Goal: Task Accomplishment & Management: Manage account settings

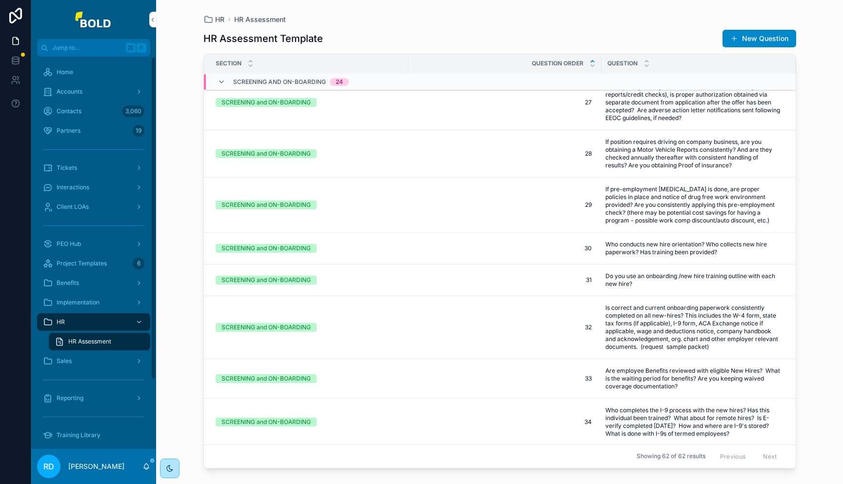
click at [88, 70] on div "Home" at bounding box center [93, 72] width 101 height 16
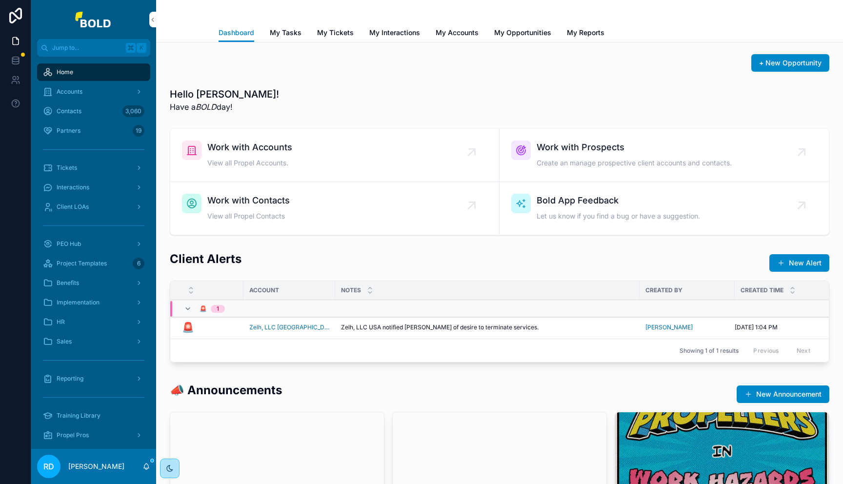
click at [82, 93] on div "Accounts" at bounding box center [93, 92] width 101 height 16
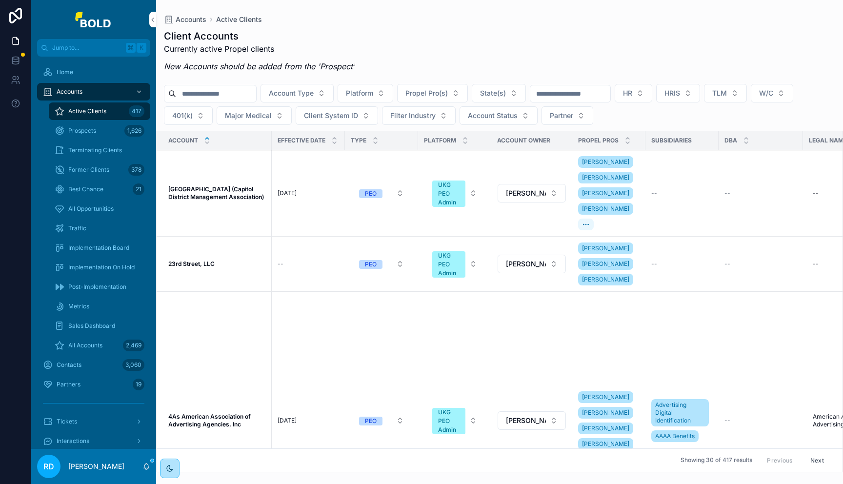
click at [93, 209] on span "All Opportunities" at bounding box center [90, 209] width 45 height 8
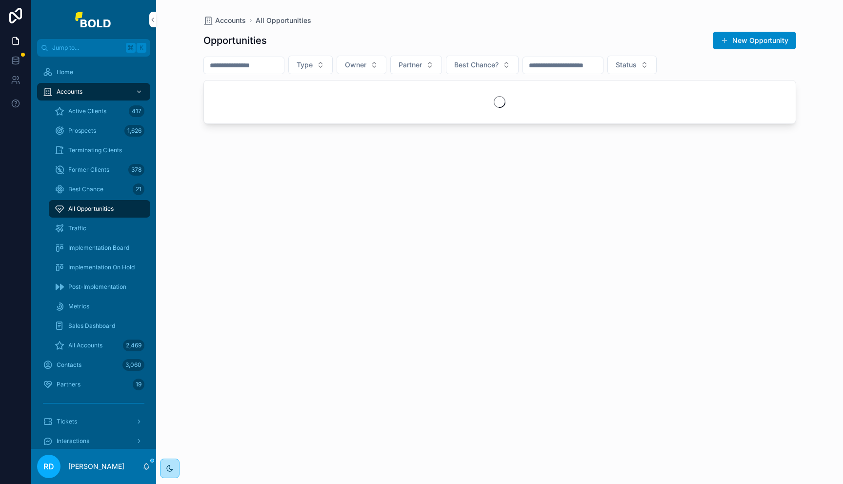
click at [737, 39] on button "New Opportunity" at bounding box center [754, 41] width 83 height 18
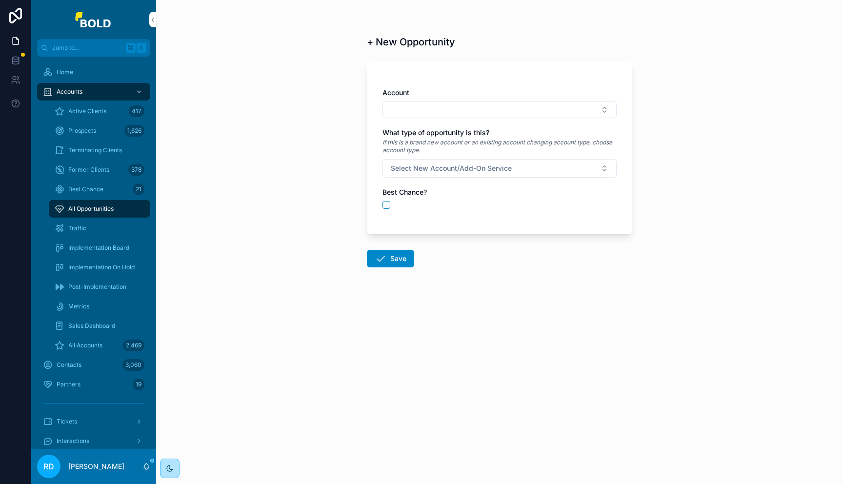
click at [596, 119] on div "Account What type of opportunity is this? If this is a brand new account or an …" at bounding box center [499, 153] width 234 height 131
click at [594, 110] on button "Select Button" at bounding box center [499, 109] width 234 height 17
click at [585, 82] on div "Account What type of opportunity is this? If this is a brand new account or an …" at bounding box center [499, 148] width 265 height 172
click at [510, 168] on span "Select New Account/Add-On Service" at bounding box center [451, 168] width 121 height 10
click at [500, 211] on div "New Account" at bounding box center [500, 207] width 136 height 15
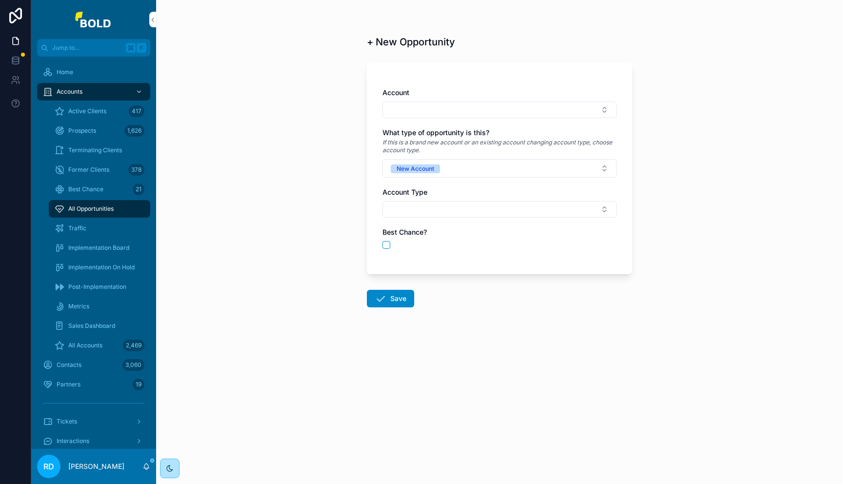
click at [467, 217] on button "Select Button" at bounding box center [499, 209] width 234 height 17
click at [469, 249] on div "PEO" at bounding box center [500, 248] width 136 height 16
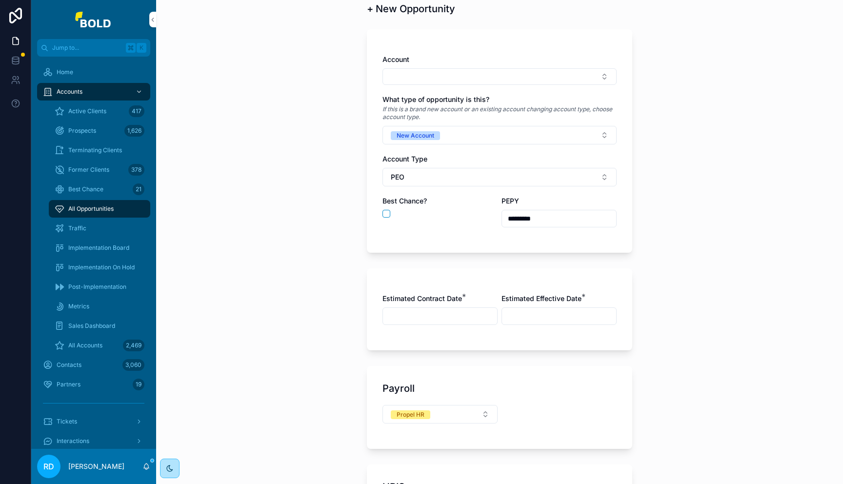
scroll to position [39, 0]
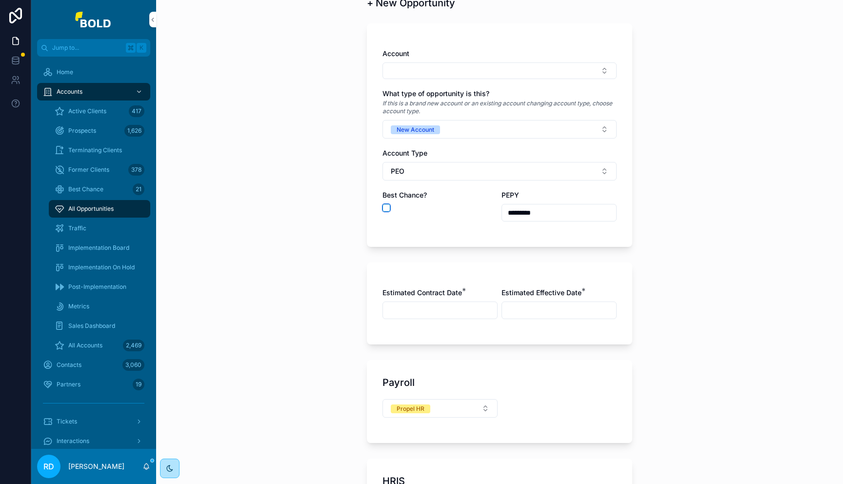
click at [384, 208] on button "scrollable content" at bounding box center [386, 208] width 8 height 8
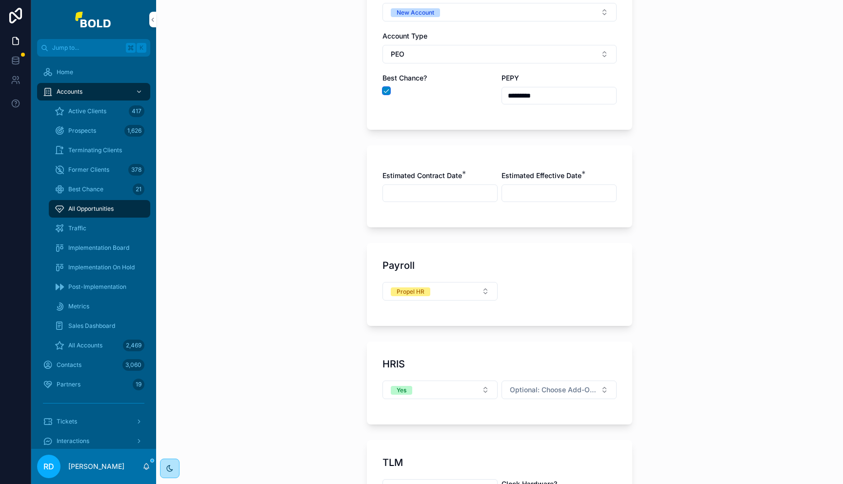
scroll to position [157, 0]
click at [487, 295] on button "Propel HR" at bounding box center [439, 290] width 115 height 19
click at [533, 280] on div "Payroll Propel HR" at bounding box center [499, 283] width 265 height 83
click at [480, 282] on button "Propel HR" at bounding box center [439, 290] width 115 height 19
click at [534, 284] on div "Propel HR" at bounding box center [499, 295] width 234 height 28
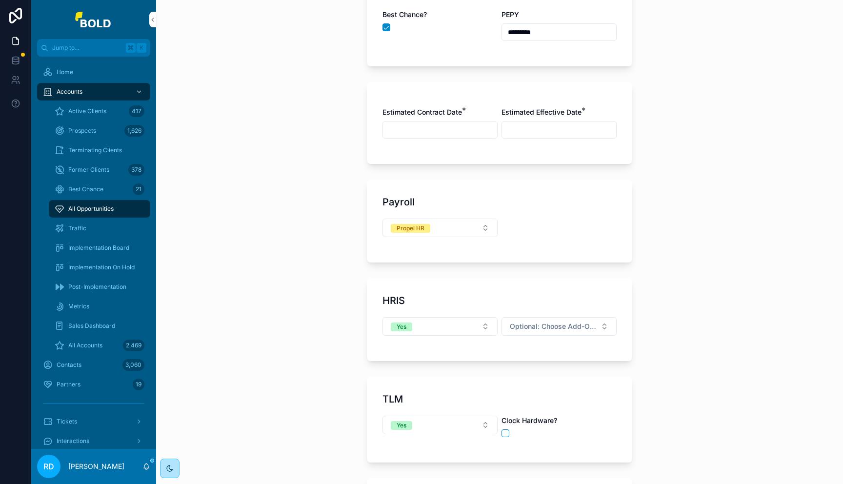
scroll to position [223, 0]
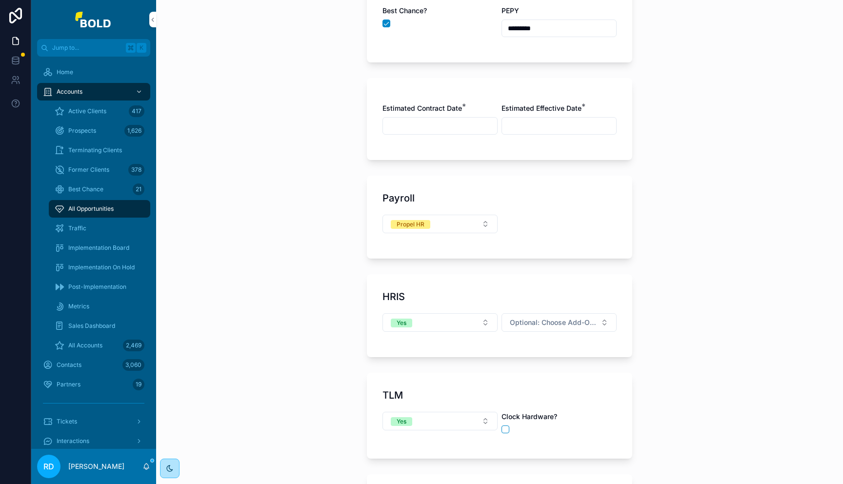
click at [533, 298] on div "HRIS" at bounding box center [499, 297] width 234 height 14
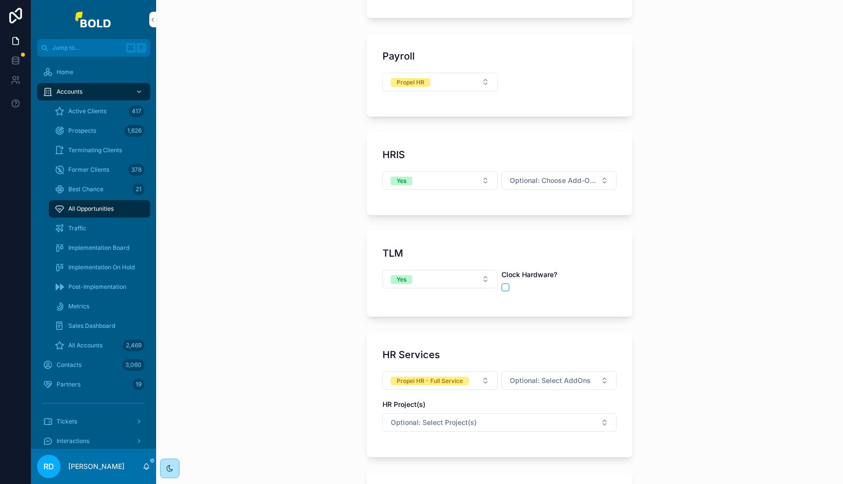
scroll to position [365, 0]
click at [460, 180] on button "Yes" at bounding box center [439, 181] width 115 height 19
click at [540, 177] on span "Optional: Choose Add-Ons" at bounding box center [553, 181] width 87 height 10
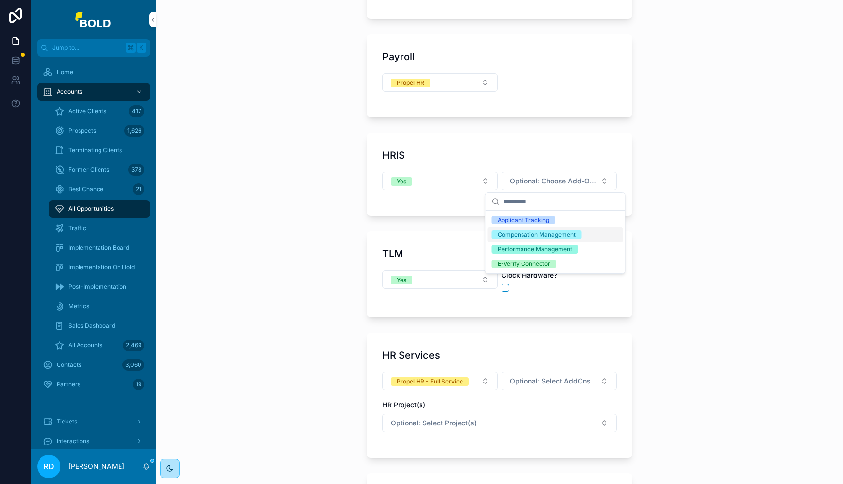
click at [661, 256] on div "+ New Opportunity Account What type of opportunity is this? If this is a brand …" at bounding box center [499, 242] width 687 height 484
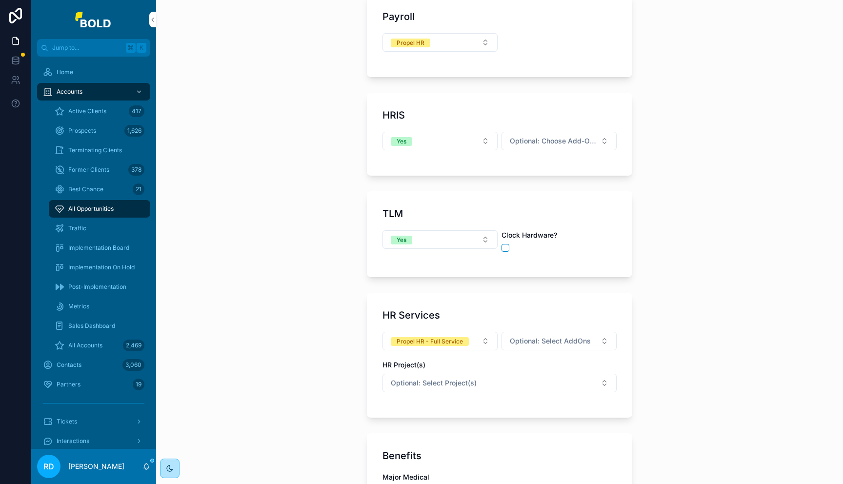
scroll to position [407, 0]
click at [501, 245] on button "scrollable content" at bounding box center [505, 246] width 8 height 8
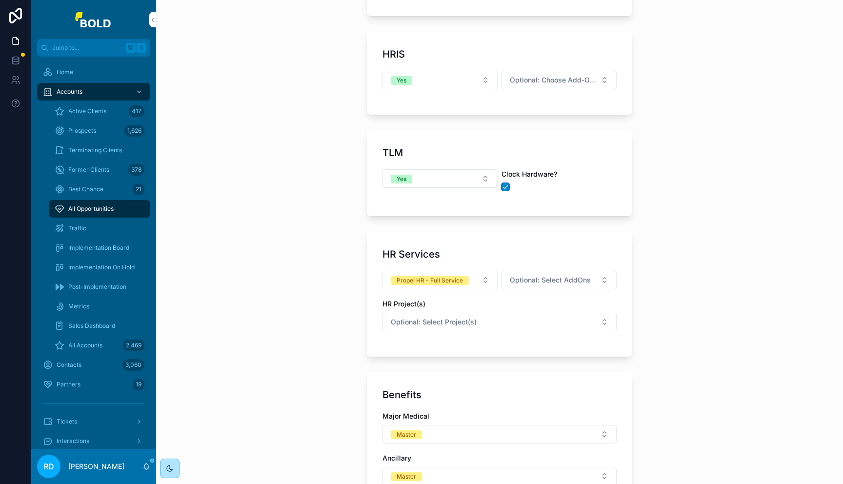
scroll to position [474, 0]
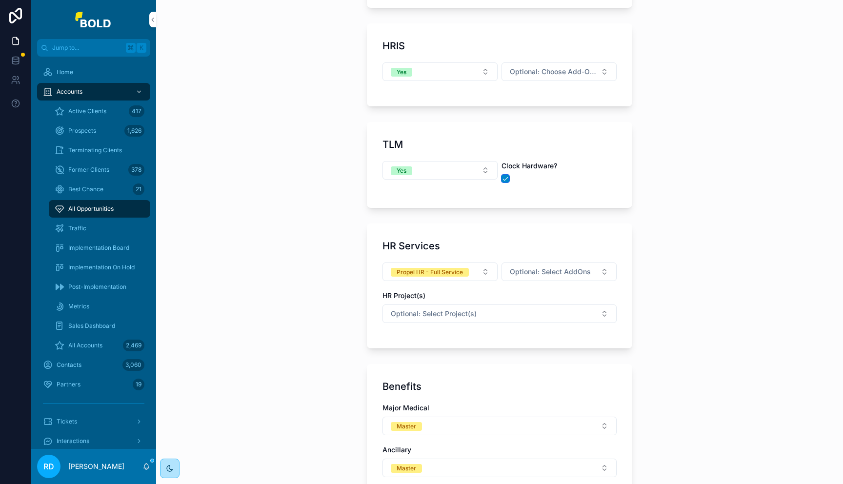
click at [503, 176] on button "scrollable content" at bounding box center [505, 179] width 8 height 8
click at [546, 273] on span "Optional: Select AddOns" at bounding box center [550, 272] width 81 height 10
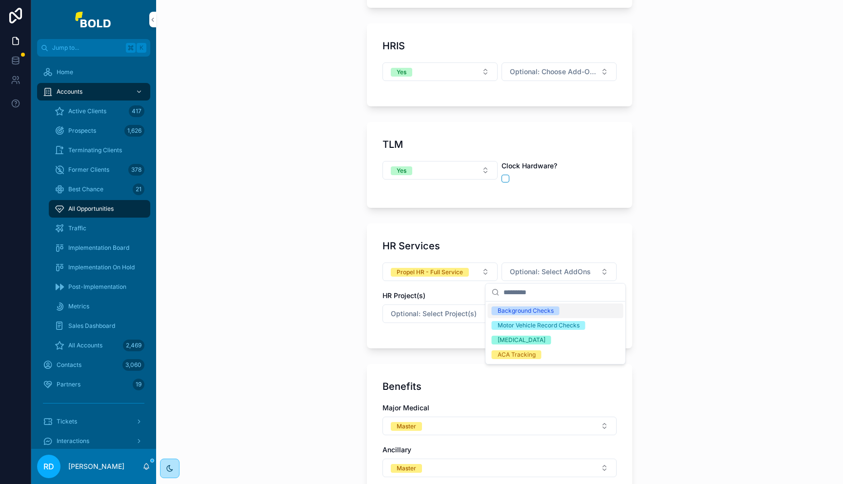
click at [549, 224] on div "HR Services Propel HR - Full Service Optional: Select AddOns HR Project(s) Opti…" at bounding box center [499, 285] width 265 height 125
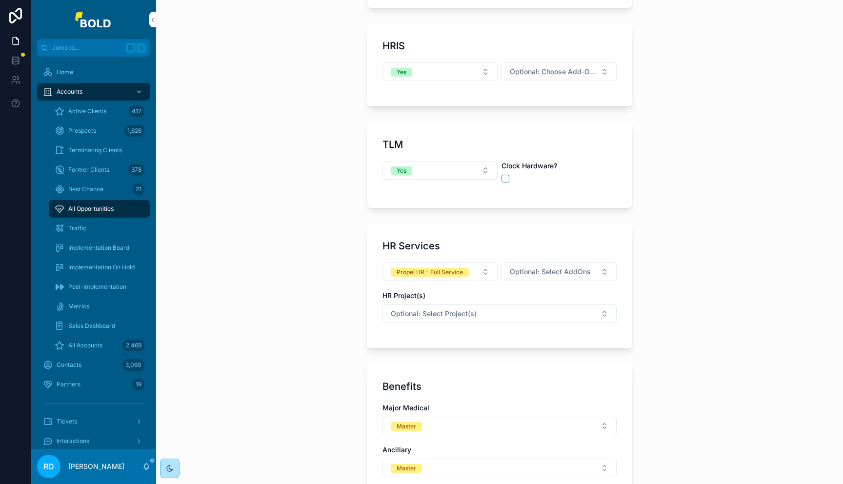
scroll to position [505, 0]
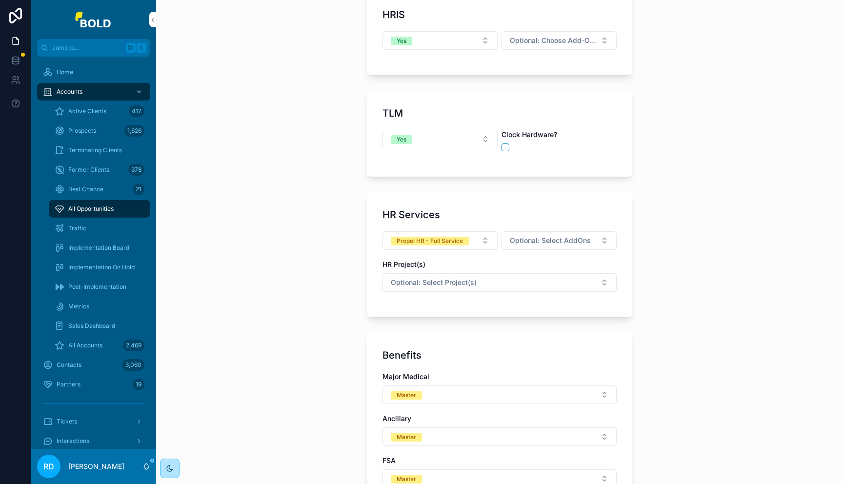
click at [529, 283] on button "Optional: Select Project(s)" at bounding box center [499, 282] width 234 height 19
click at [637, 307] on div "+ New Opportunity Account What type of opportunity is this? If this is a brand …" at bounding box center [499, 242] width 687 height 484
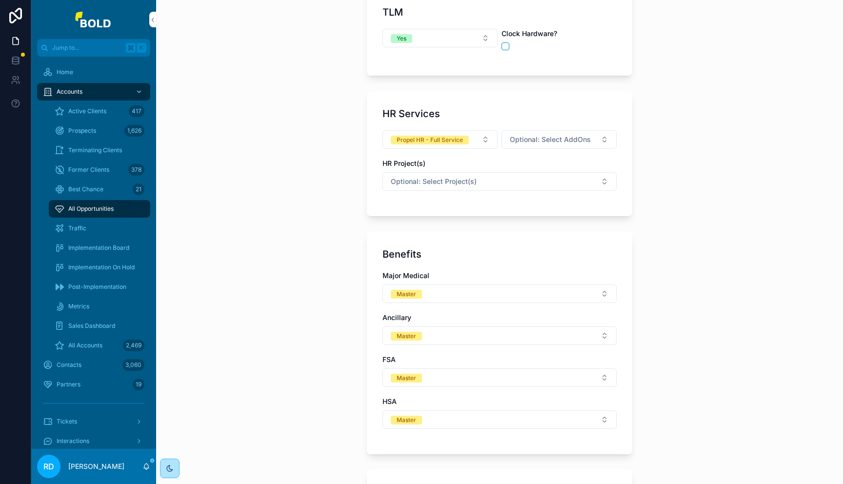
scroll to position [612, 0]
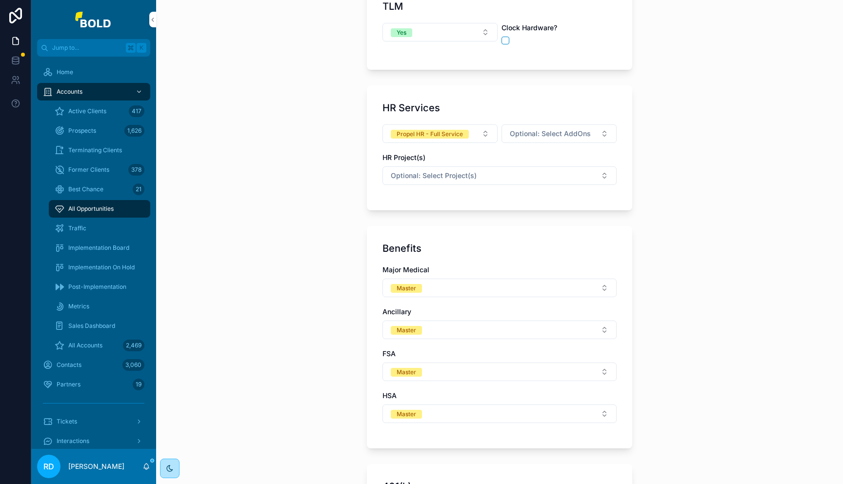
click at [560, 288] on button "Master" at bounding box center [499, 288] width 234 height 19
click at [718, 234] on div "+ New Opportunity Account What type of opportunity is this? If this is a brand …" at bounding box center [499, 242] width 687 height 484
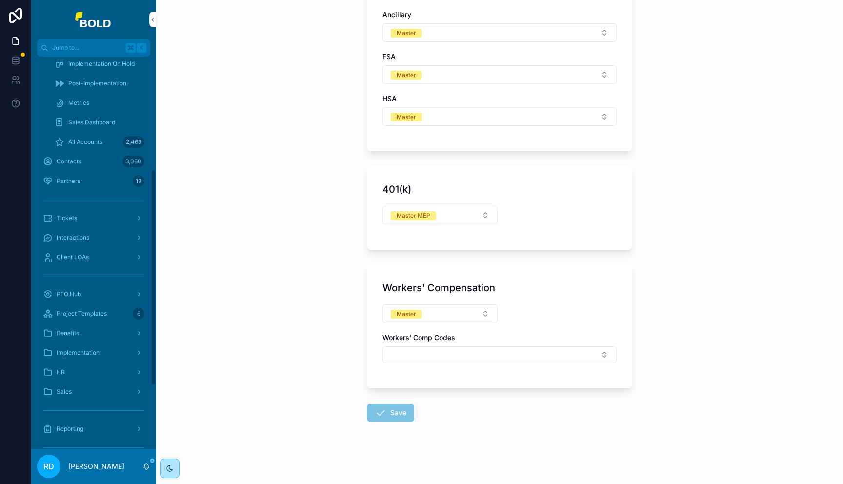
scroll to position [204, 0]
click at [60, 392] on span "Sales" at bounding box center [64, 391] width 15 height 8
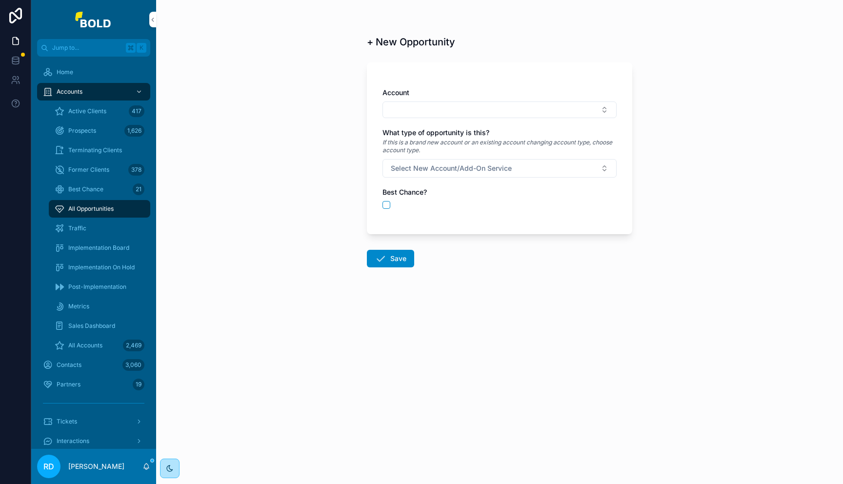
click at [89, 188] on span "Best Chance" at bounding box center [85, 189] width 35 height 8
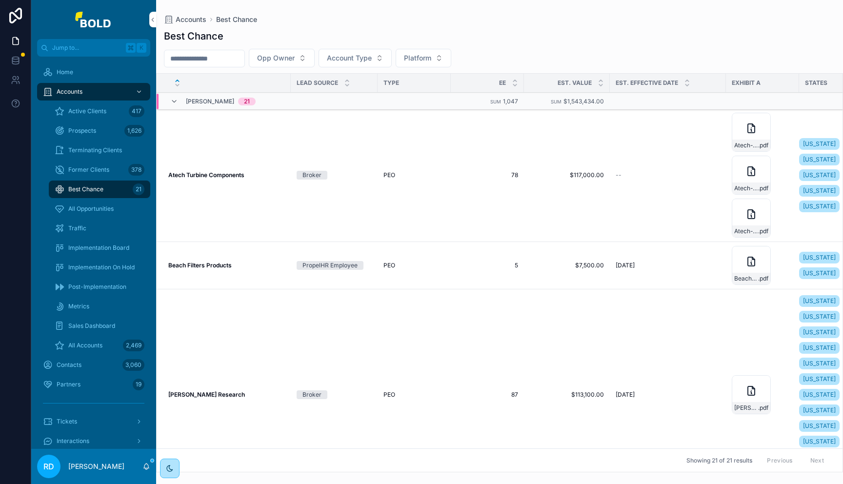
click at [444, 177] on div "PEO" at bounding box center [413, 175] width 61 height 8
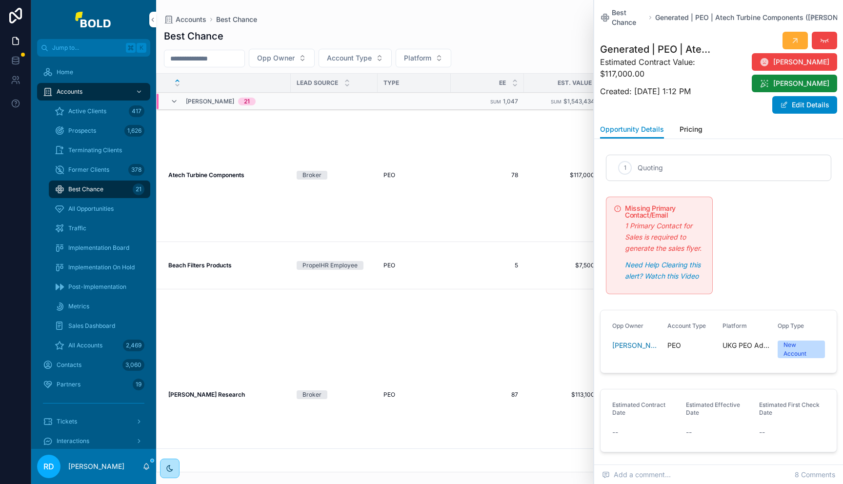
scroll to position [0, 217]
click at [810, 16] on icon "scrollable content" at bounding box center [814, 18] width 8 height 8
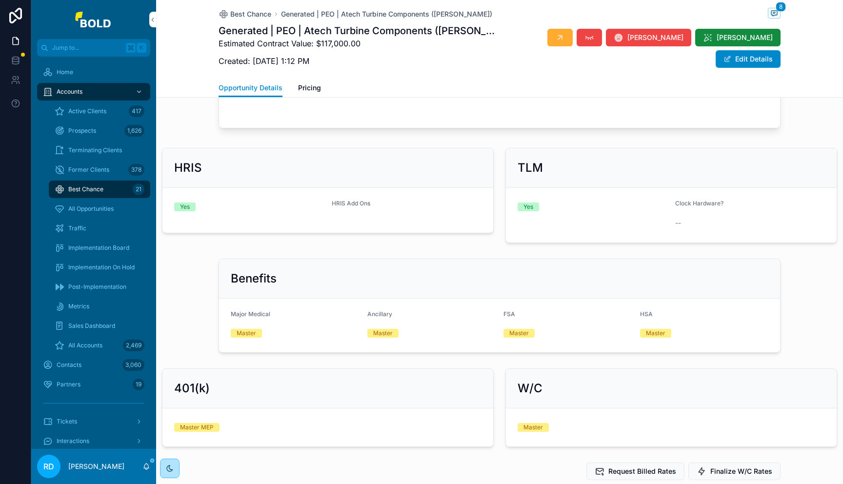
scroll to position [1192, 0]
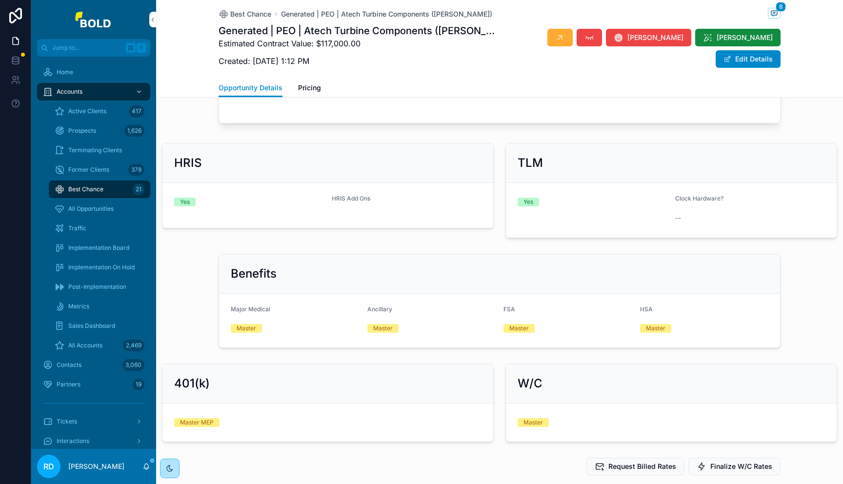
click at [738, 50] on button "Edit Details" at bounding box center [748, 59] width 65 height 18
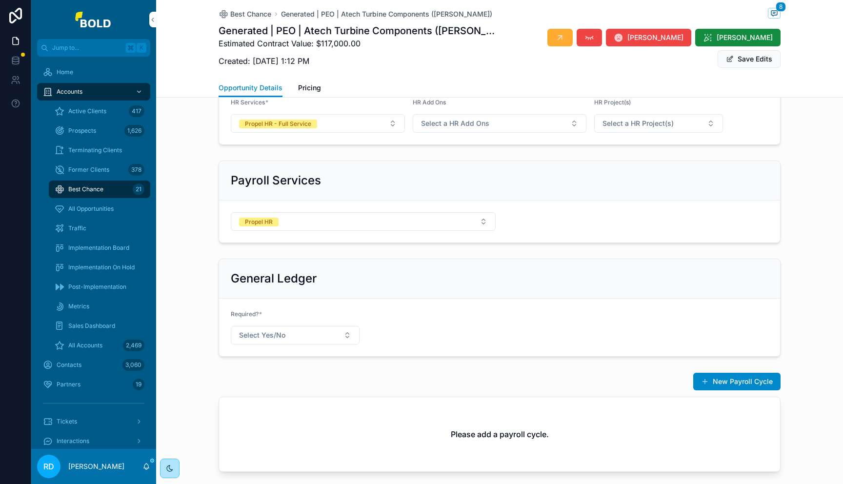
scroll to position [855, 0]
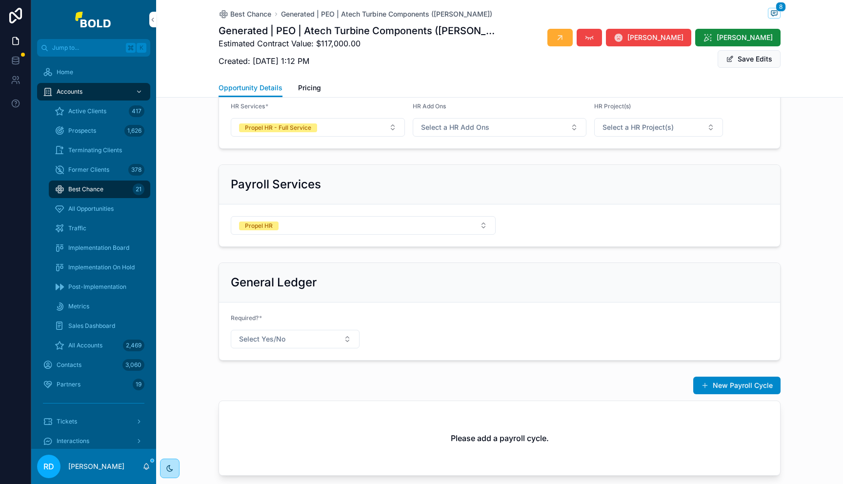
click at [308, 92] on span "Pricing" at bounding box center [309, 88] width 23 height 10
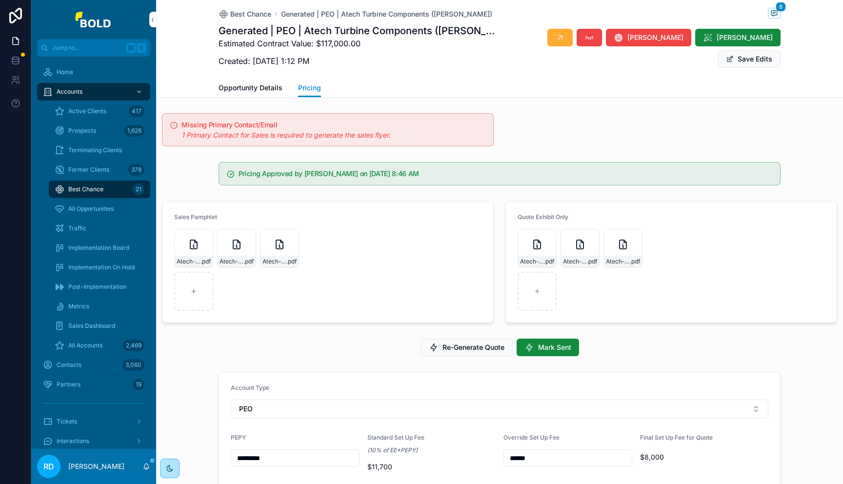
click at [188, 251] on div "Atech-Turbine-Components-PEO-Working-Quote_[DATE]T13:47:24.913Z .pdf" at bounding box center [193, 248] width 39 height 39
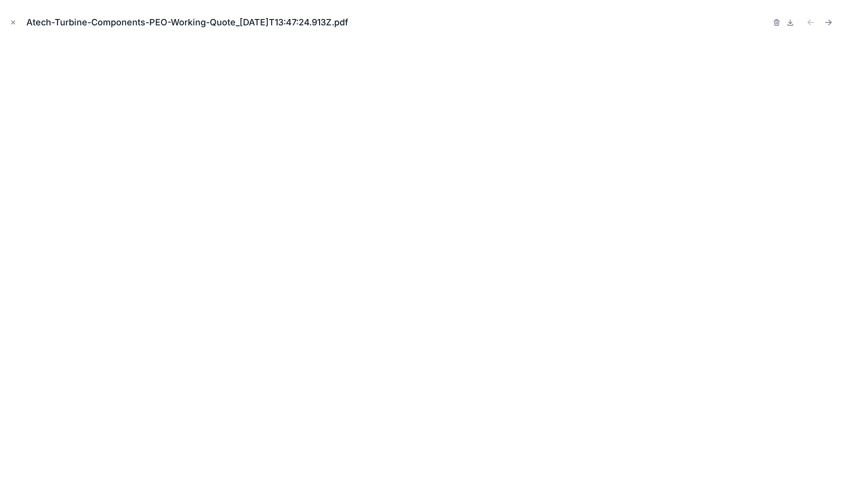
click at [12, 20] on icon "Close modal" at bounding box center [13, 22] width 7 height 7
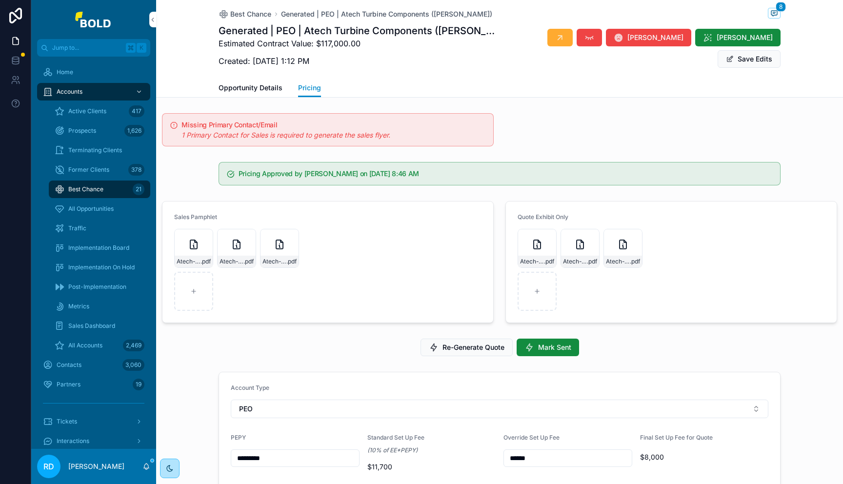
click at [112, 209] on span "All Opportunities" at bounding box center [90, 209] width 45 height 8
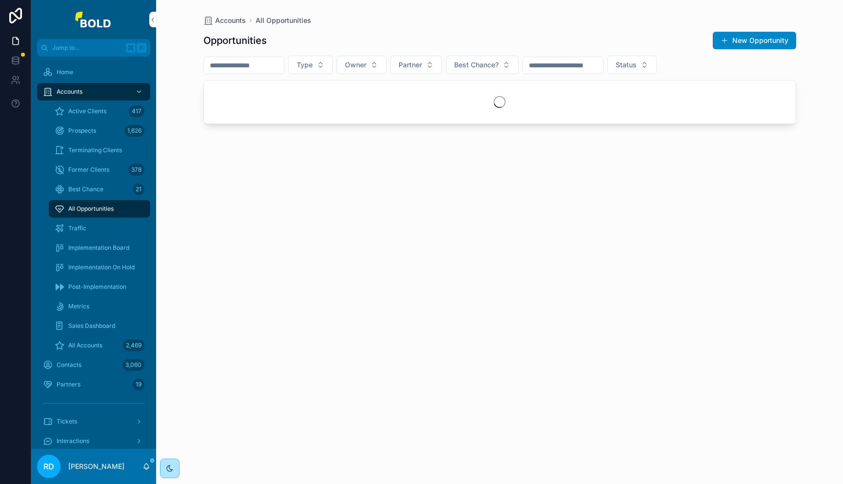
click at [92, 323] on span "Sales Dashboard" at bounding box center [91, 326] width 47 height 8
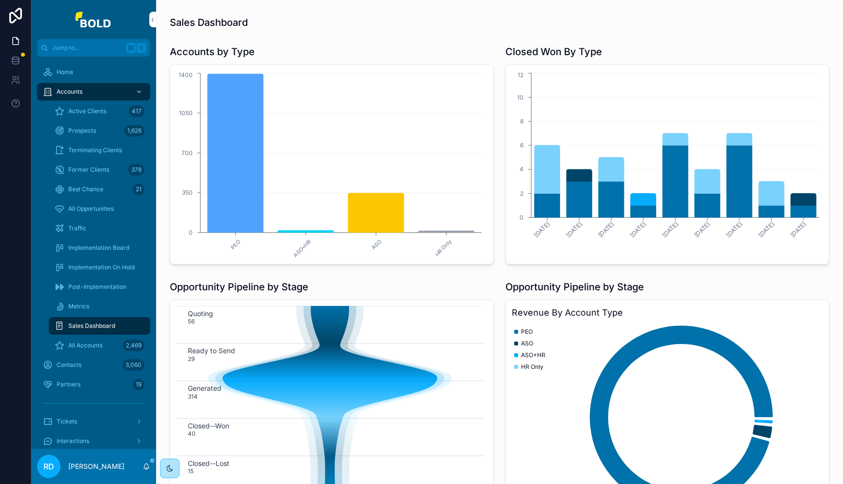
scroll to position [11, 0]
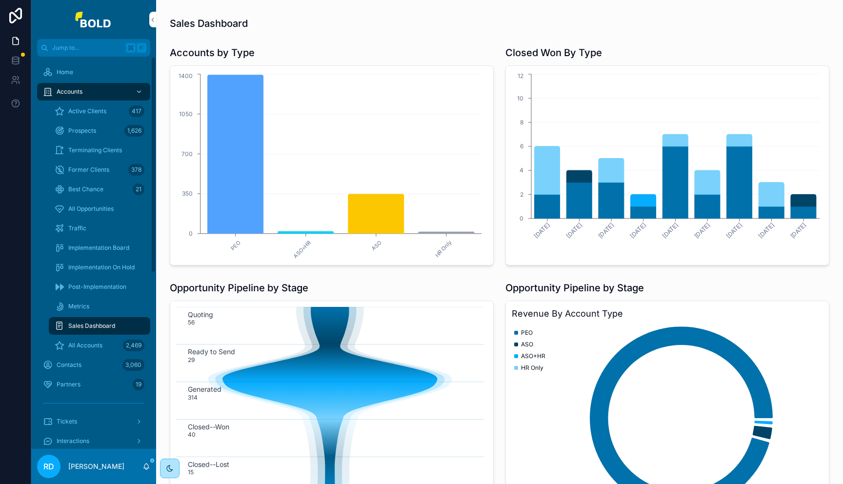
click at [104, 242] on div "Implementation Board" at bounding box center [100, 248] width 90 height 16
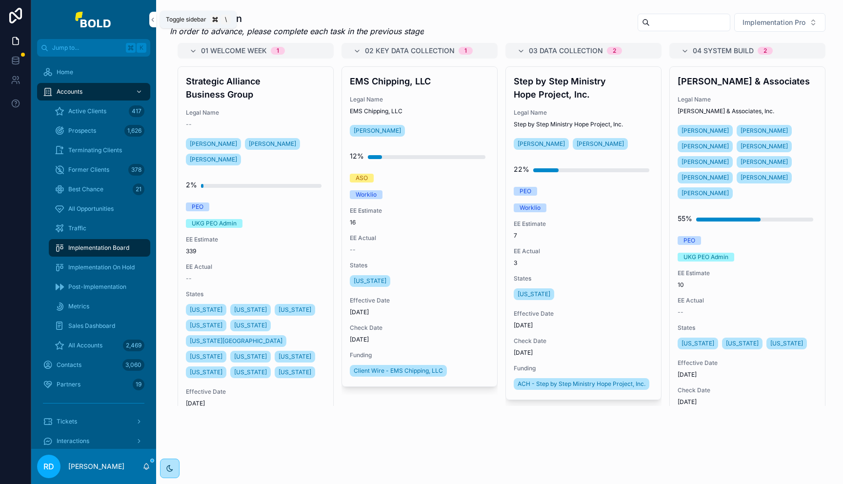
click at [152, 20] on icon "scrollable content" at bounding box center [153, 19] width 2 height 3
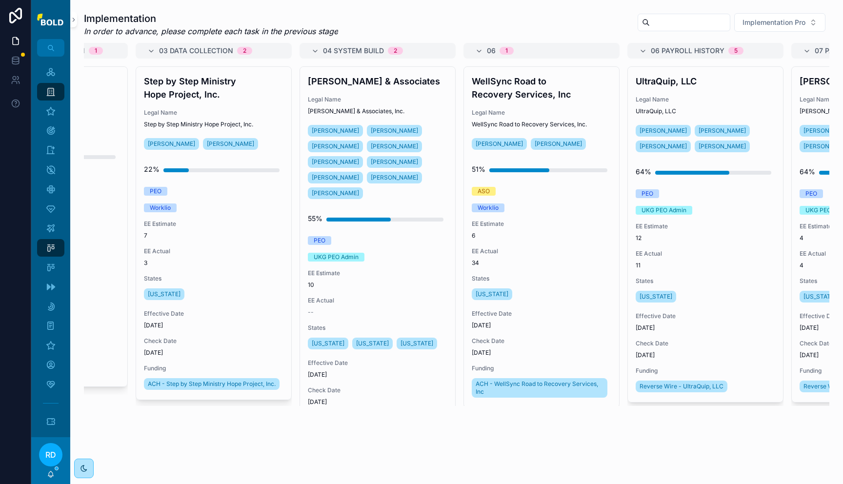
scroll to position [0, 244]
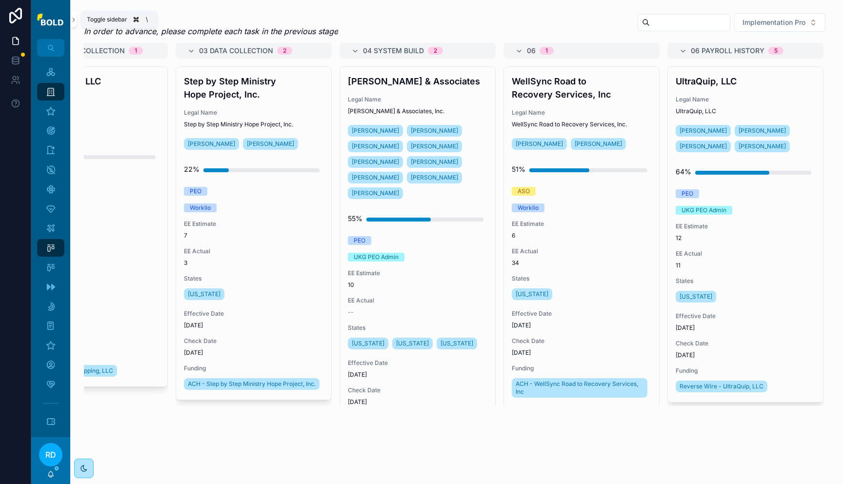
click at [73, 19] on icon "scrollable content" at bounding box center [73, 19] width 7 height 7
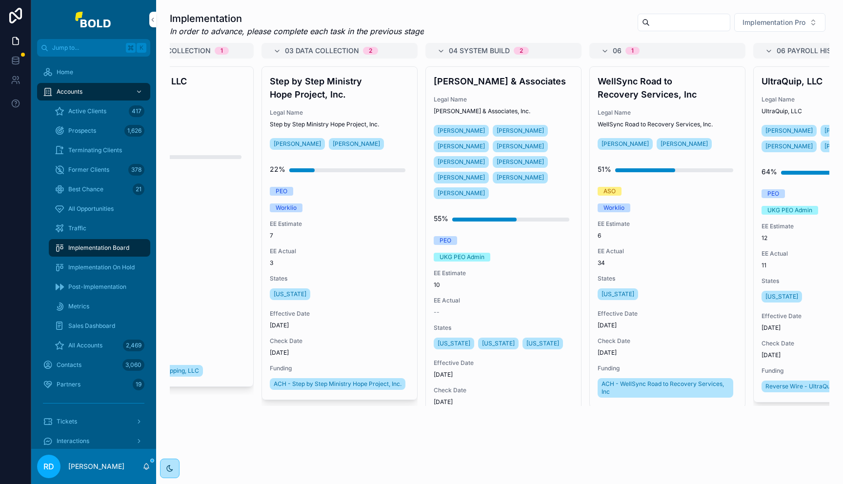
click at [777, 27] on span "Implementation Pro" at bounding box center [773, 23] width 63 height 10
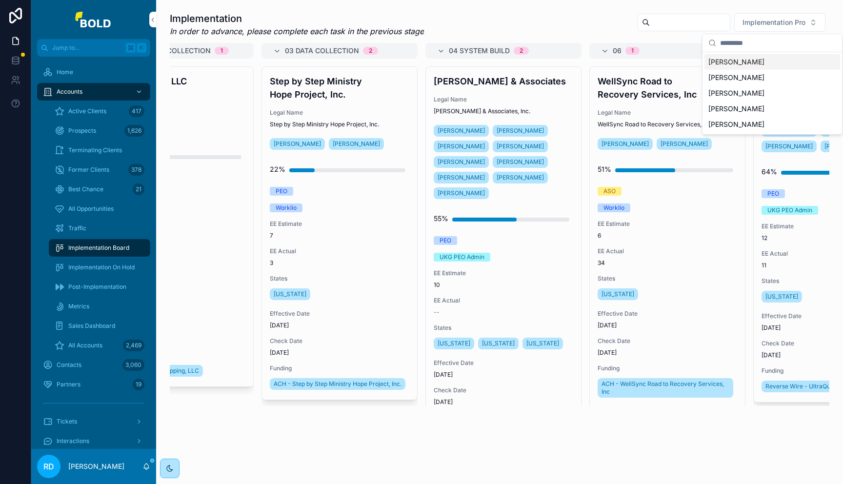
click at [762, 62] on div "[PERSON_NAME]" at bounding box center [772, 62] width 136 height 16
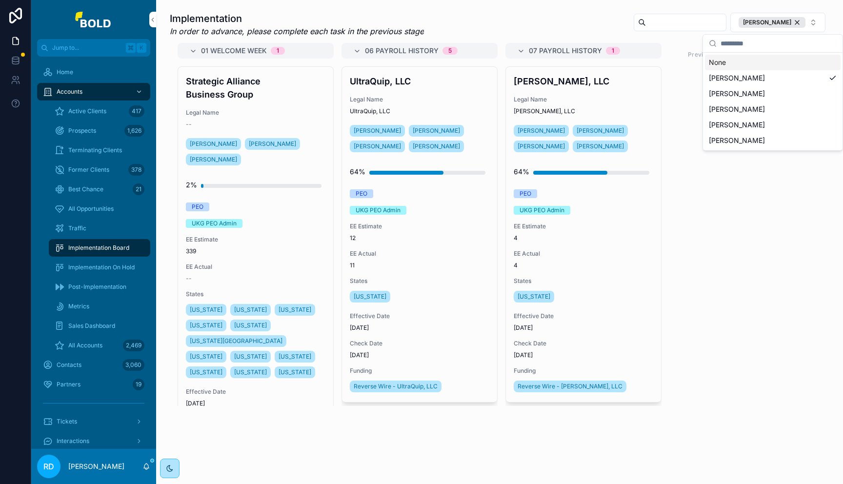
click at [723, 10] on div "Implementation In order to advance, please complete each task in the previous s…" at bounding box center [499, 209] width 671 height 402
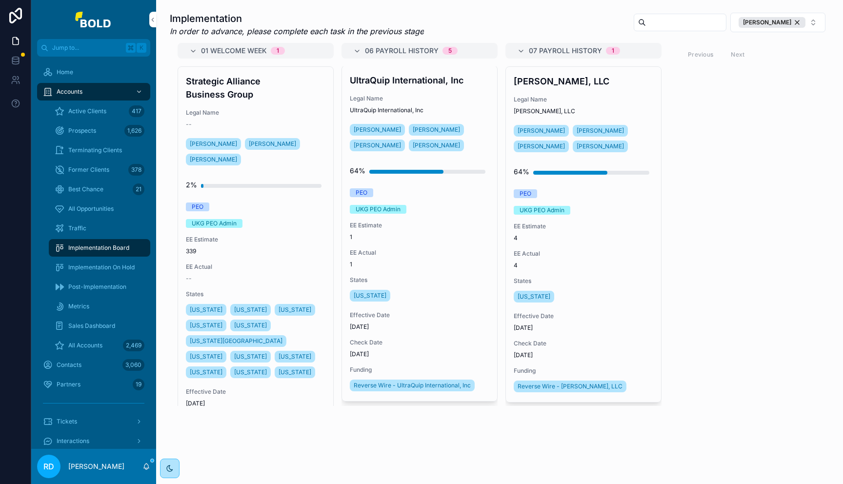
scroll to position [350, 0]
click at [804, 24] on button "[PERSON_NAME]" at bounding box center [777, 23] width 95 height 20
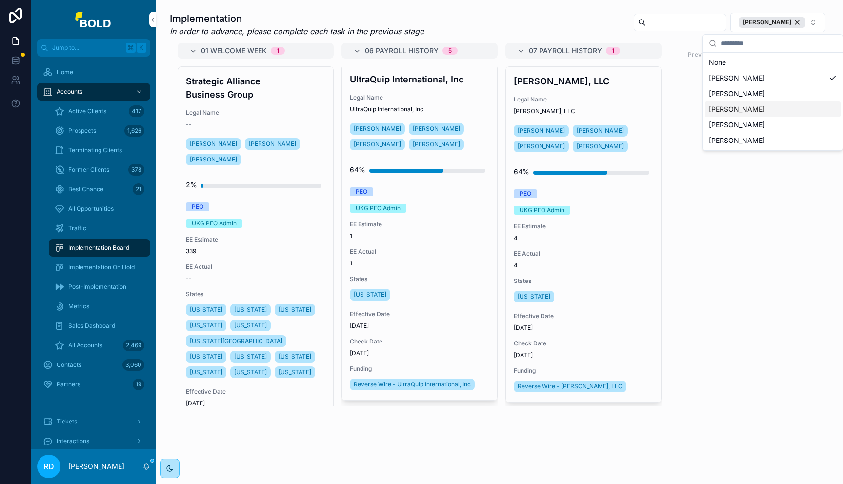
click at [772, 109] on div "[PERSON_NAME]" at bounding box center [773, 109] width 136 height 16
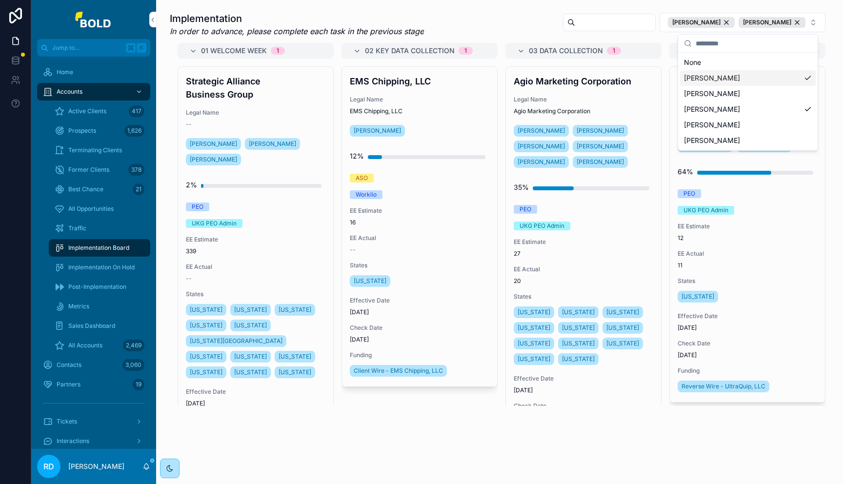
click at [806, 74] on div "[PERSON_NAME]" at bounding box center [748, 78] width 136 height 16
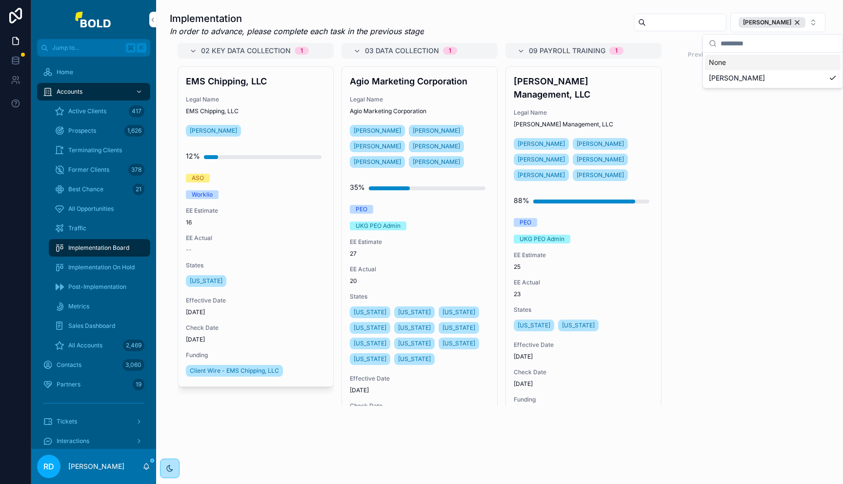
click at [732, 5] on div "Implementation In order to advance, please complete each task in the previous s…" at bounding box center [499, 236] width 687 height 472
click at [74, 224] on span "Traffic" at bounding box center [77, 228] width 18 height 8
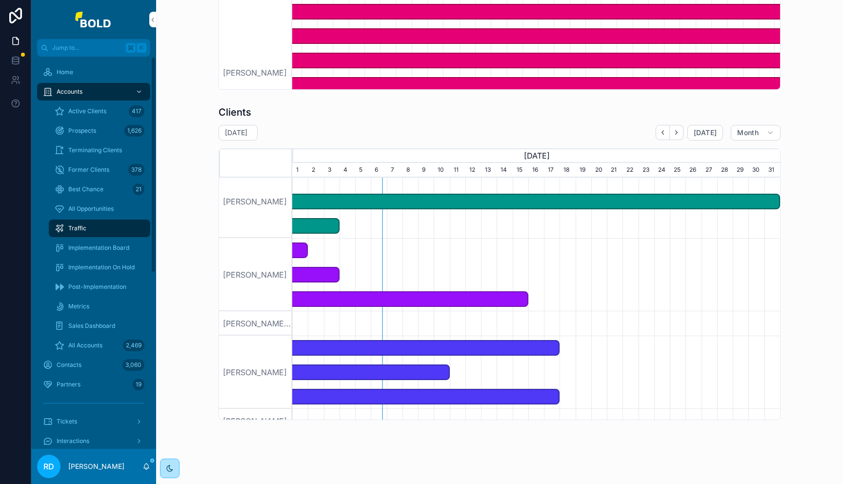
click at [106, 107] on div "Active Clients 417" at bounding box center [100, 111] width 90 height 16
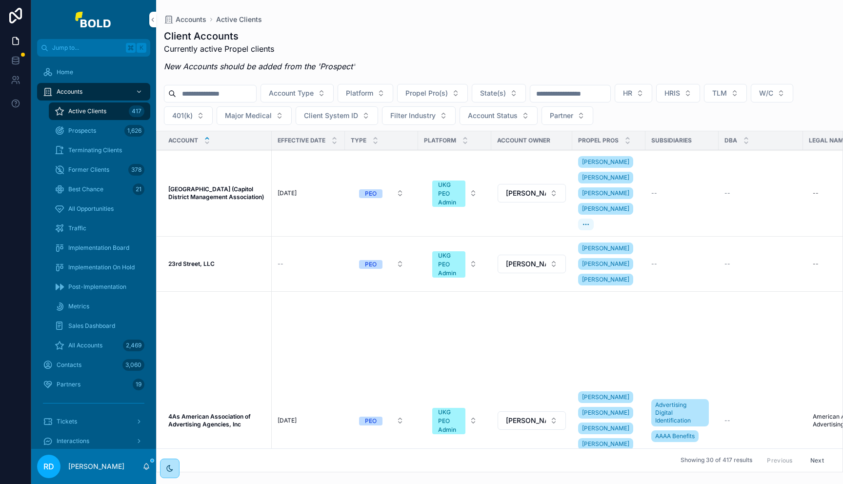
click at [218, 91] on input "scrollable content" at bounding box center [216, 94] width 80 height 14
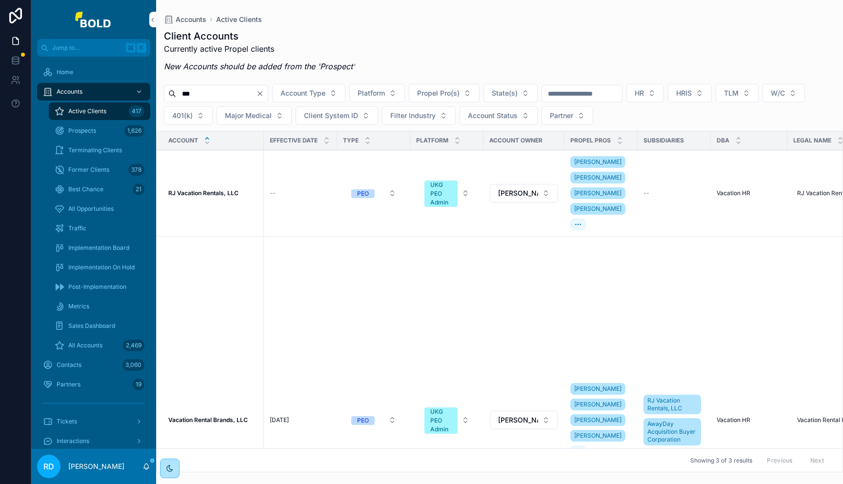
scroll to position [43, 0]
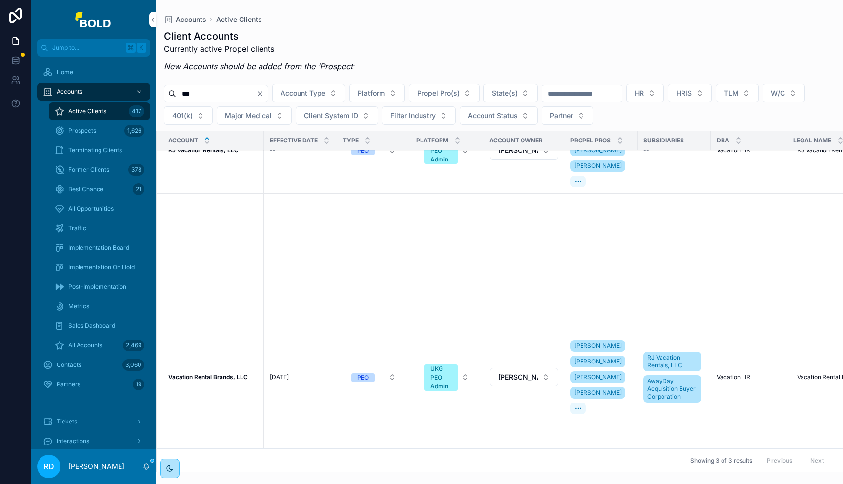
type input "***"
click at [211, 373] on strong "Vacation Rental Brands, LLC" at bounding box center [208, 376] width 80 height 7
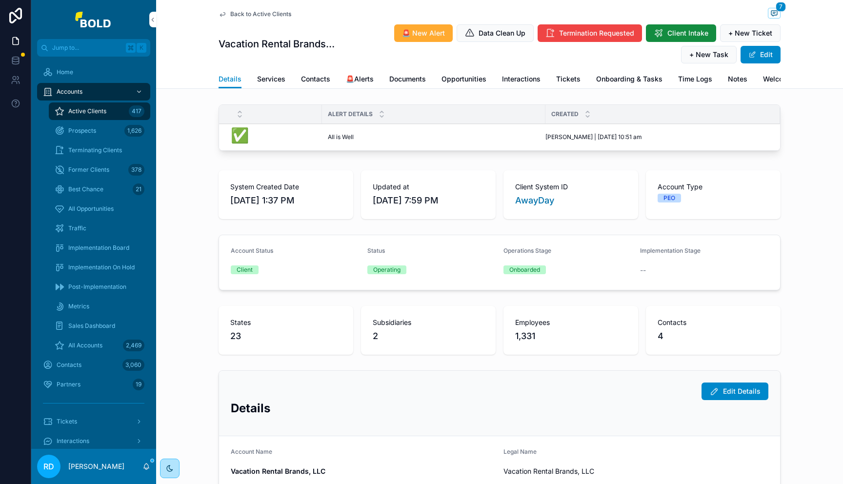
scroll to position [7, 0]
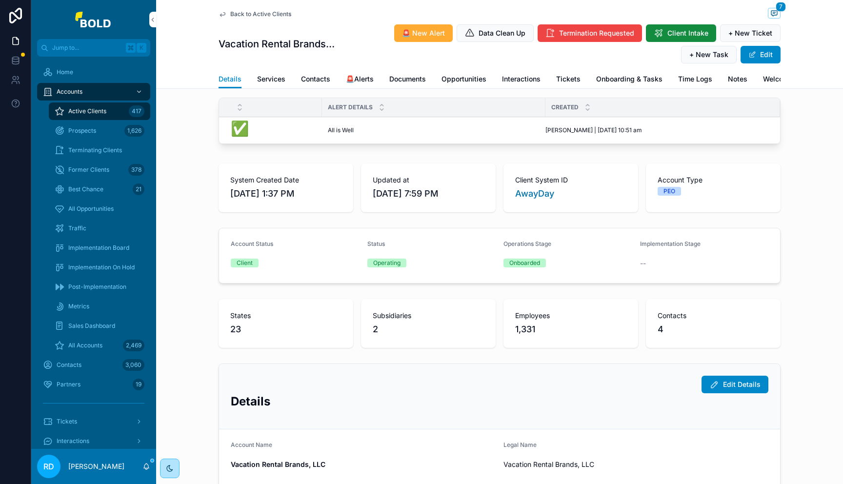
click at [276, 82] on span "Services" at bounding box center [271, 79] width 28 height 10
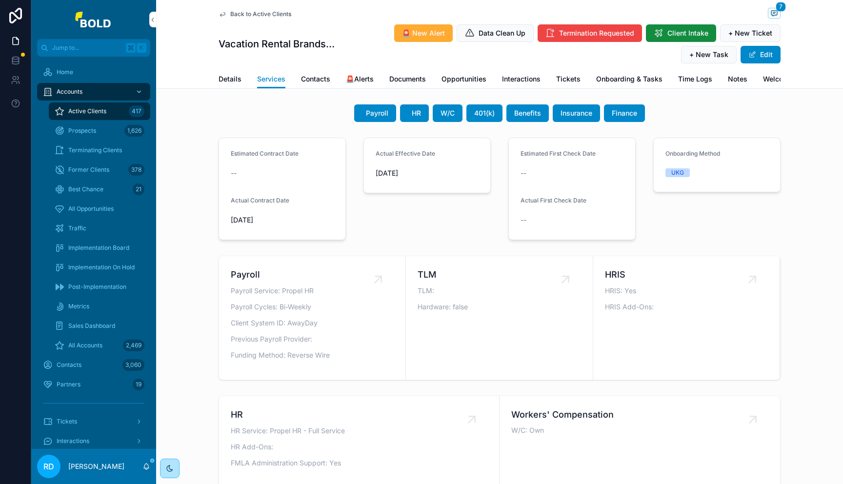
click at [521, 118] on span "Benefits" at bounding box center [527, 113] width 27 height 10
click at [408, 79] on span "Documents" at bounding box center [407, 79] width 37 height 10
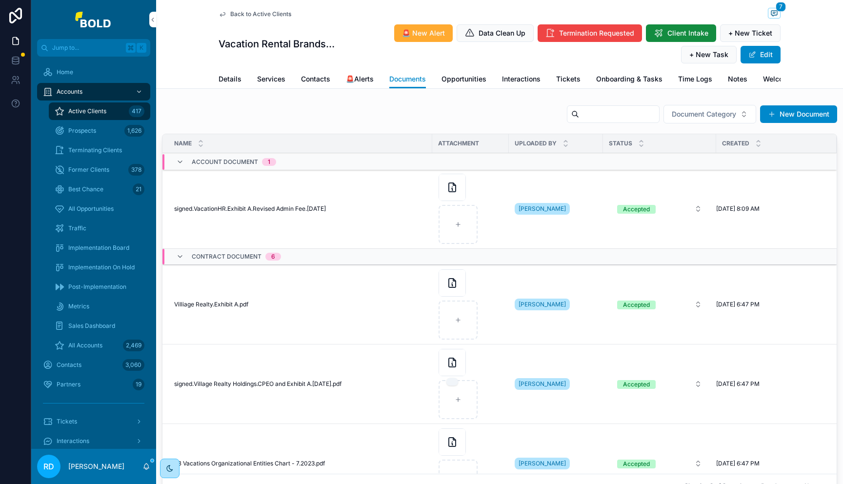
click at [456, 367] on icon "scrollable content" at bounding box center [452, 362] width 7 height 9
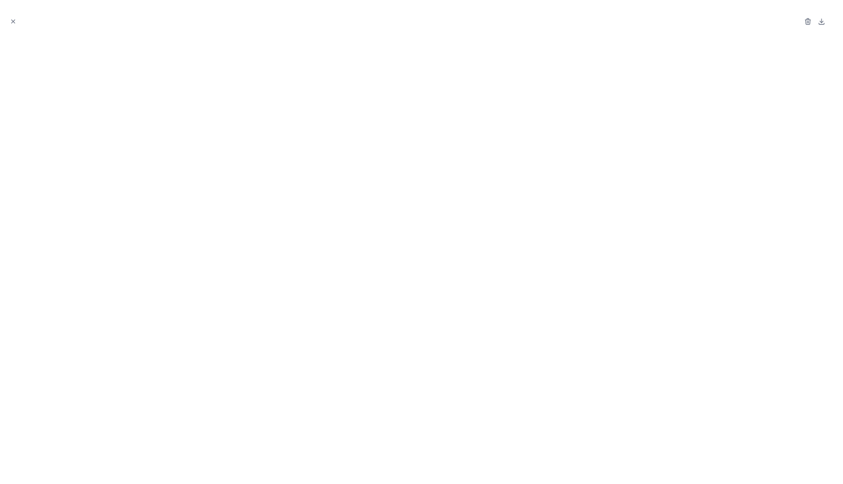
click at [16, 23] on icon "Close modal" at bounding box center [13, 21] width 7 height 7
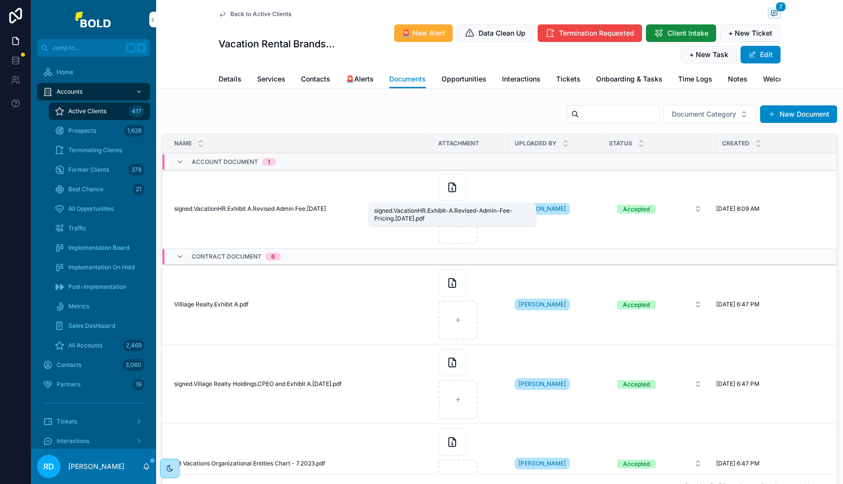
click at [451, 193] on icon "scrollable content" at bounding box center [452, 187] width 12 height 12
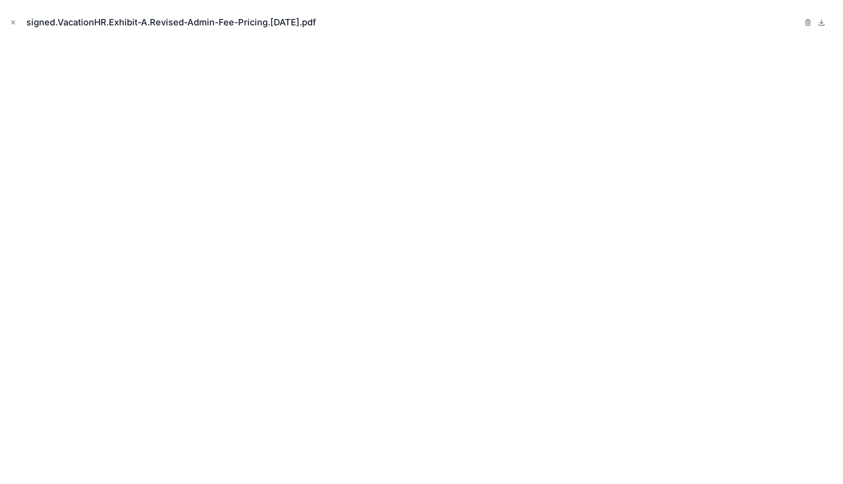
click at [14, 21] on icon "Close modal" at bounding box center [13, 22] width 3 height 3
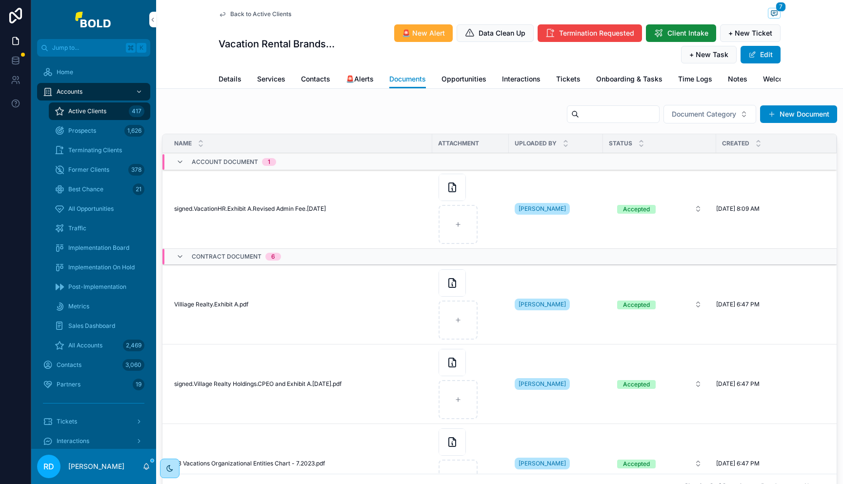
click at [619, 81] on span "Onboarding & Tasks" at bounding box center [629, 79] width 66 height 10
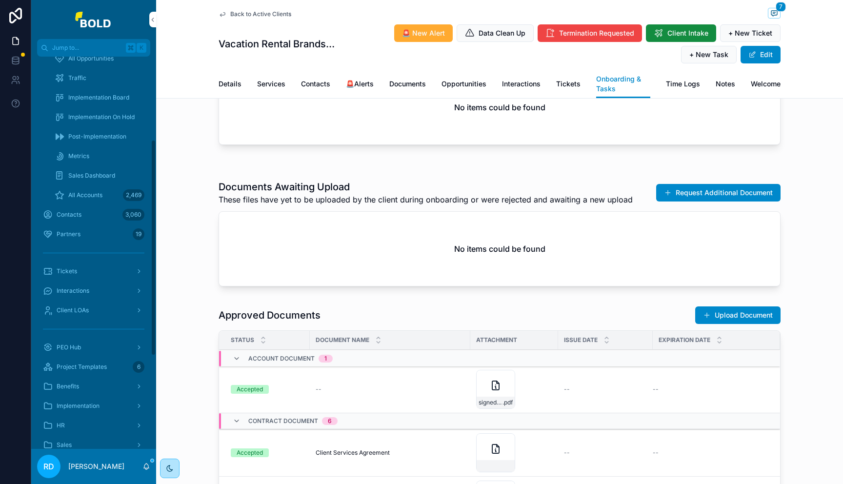
scroll to position [169, 0]
click at [100, 325] on div "PEO Hub" at bounding box center [93, 328] width 101 height 16
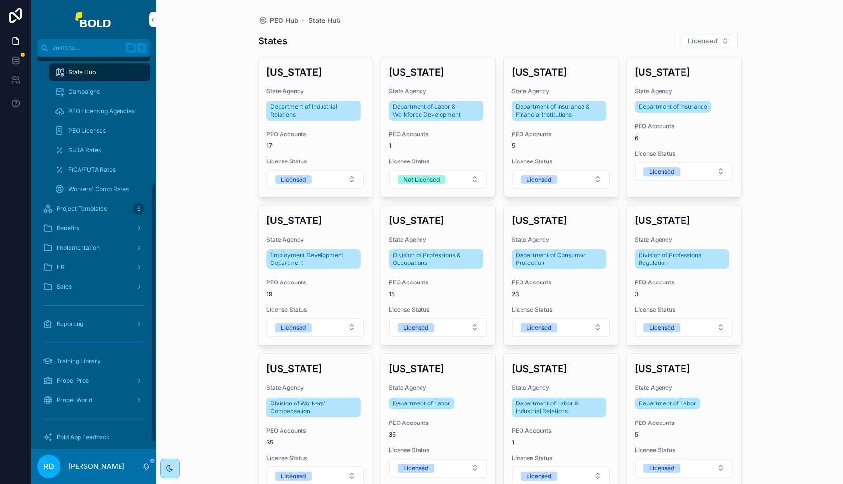
scroll to position [201, 0]
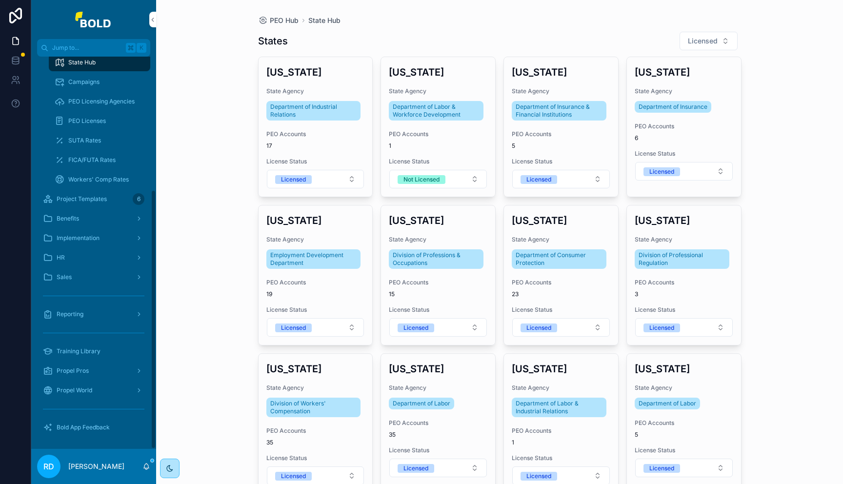
click at [309, 284] on span "PEO Accounts" at bounding box center [315, 283] width 99 height 8
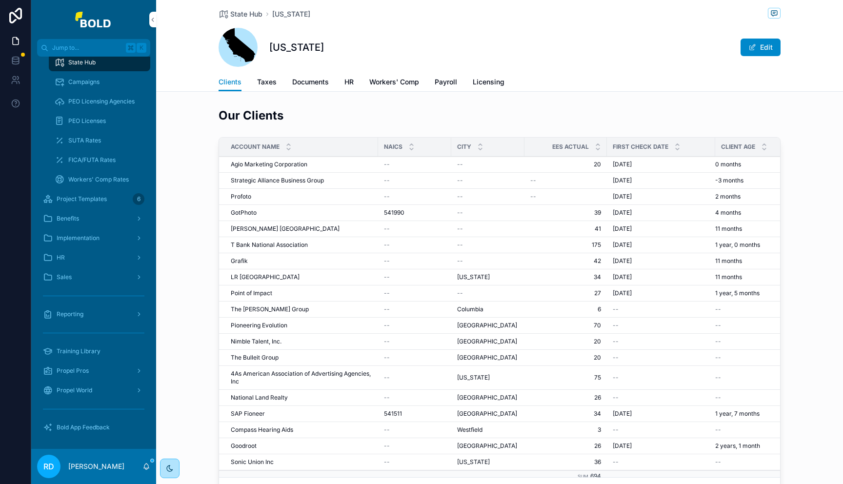
click at [263, 86] on span "Taxes" at bounding box center [267, 82] width 20 height 10
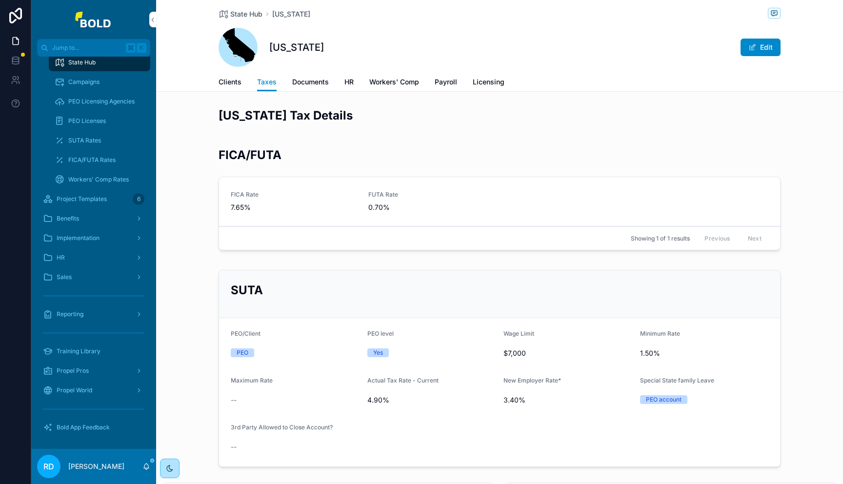
click at [321, 82] on span "Documents" at bounding box center [310, 82] width 37 height 10
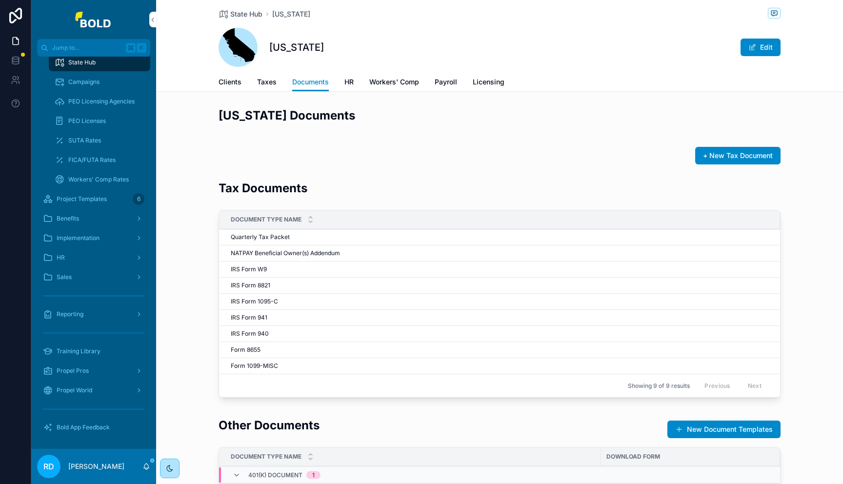
click at [439, 83] on span "Payroll" at bounding box center [446, 82] width 22 height 10
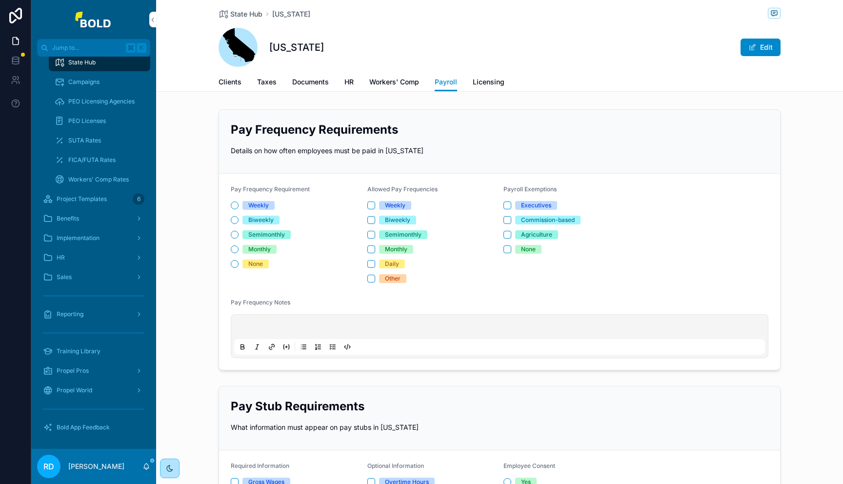
scroll to position [40, 0]
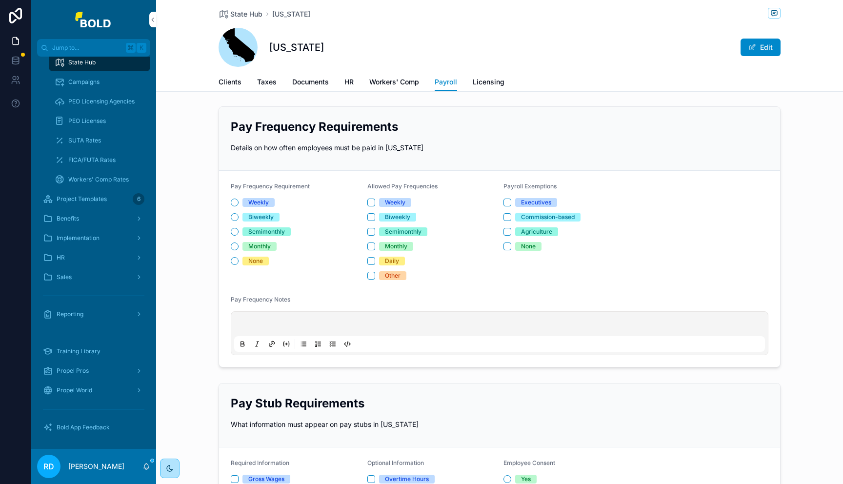
click at [483, 81] on span "Licensing" at bounding box center [489, 82] width 32 height 10
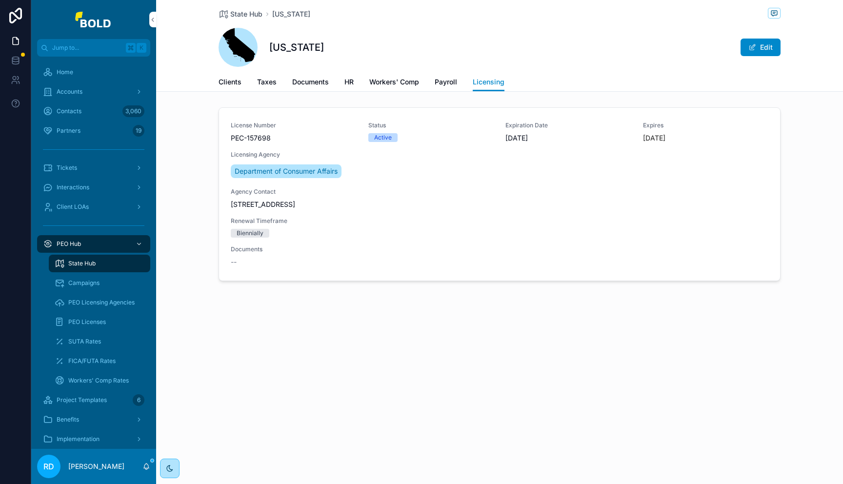
click at [76, 168] on span "Tickets" at bounding box center [67, 168] width 20 height 8
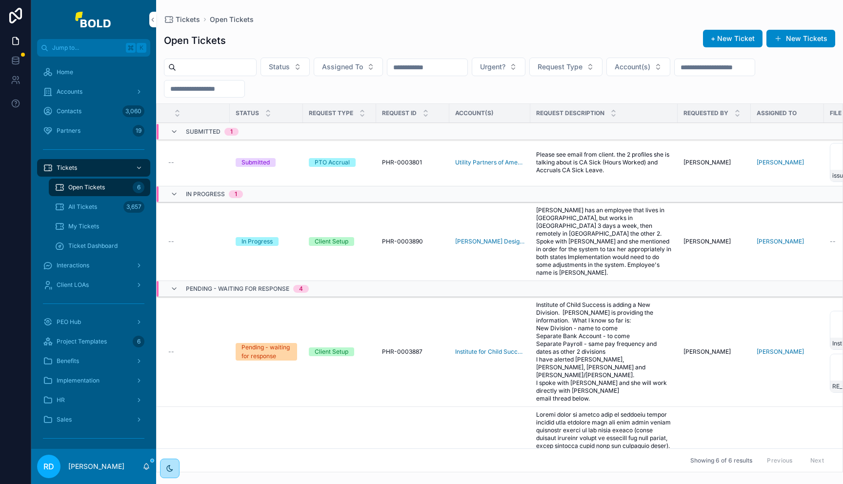
click at [85, 95] on div "Accounts" at bounding box center [93, 92] width 101 height 16
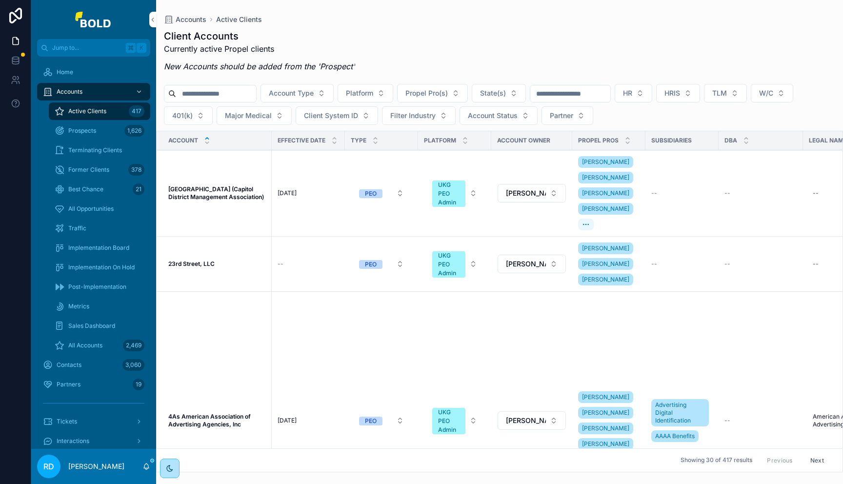
click at [215, 189] on span "[GEOGRAPHIC_DATA] (Capitol District Management Association)" at bounding box center [217, 193] width 98 height 16
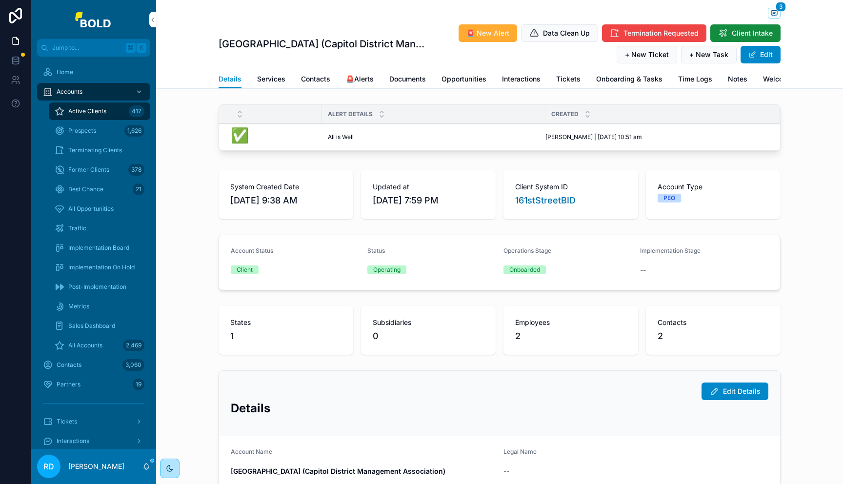
click at [510, 81] on span "Interactions" at bounding box center [521, 79] width 39 height 10
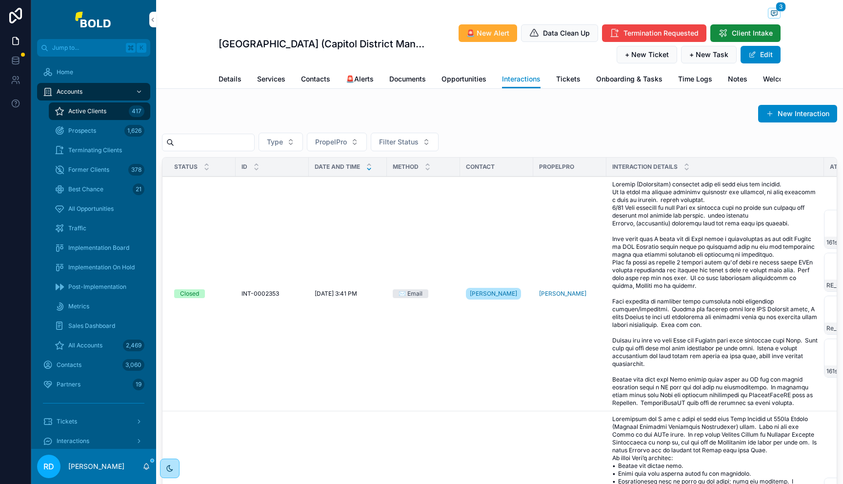
click at [565, 82] on span "Tickets" at bounding box center [568, 79] width 24 height 10
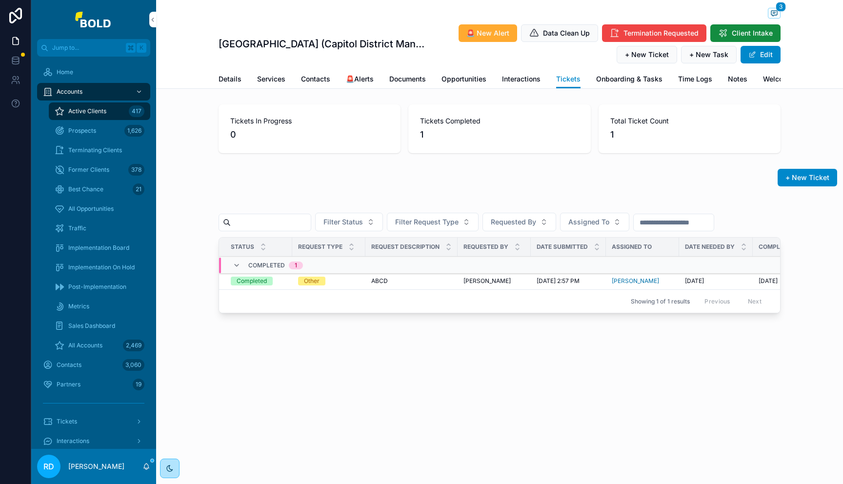
click at [659, 59] on span "+ New Ticket" at bounding box center [647, 55] width 44 height 10
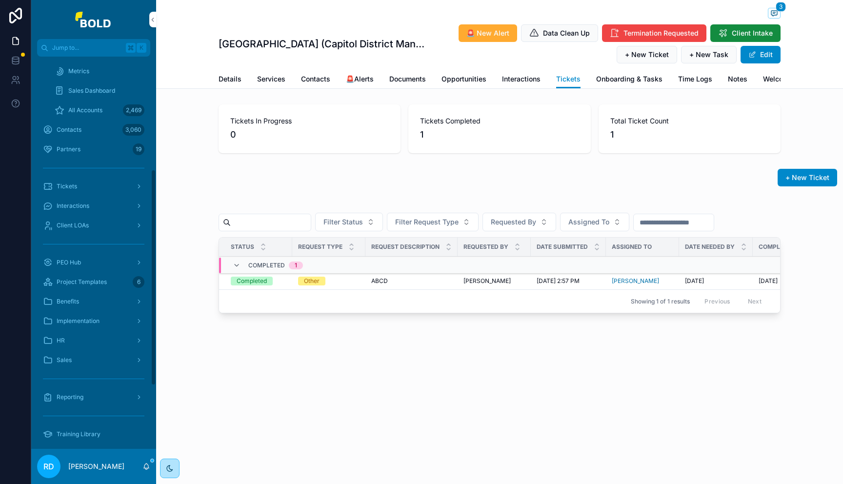
scroll to position [318, 0]
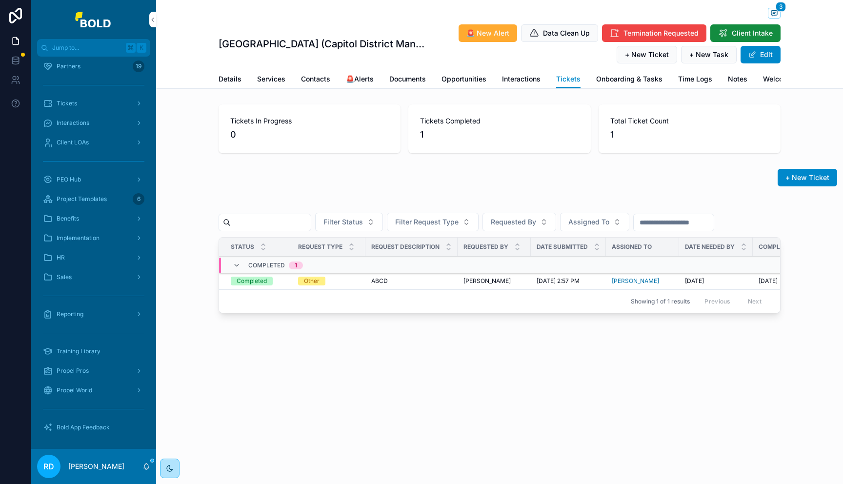
click at [91, 428] on span "Bold App Feedback" at bounding box center [83, 427] width 53 height 8
